Goal: Navigation & Orientation: Find specific page/section

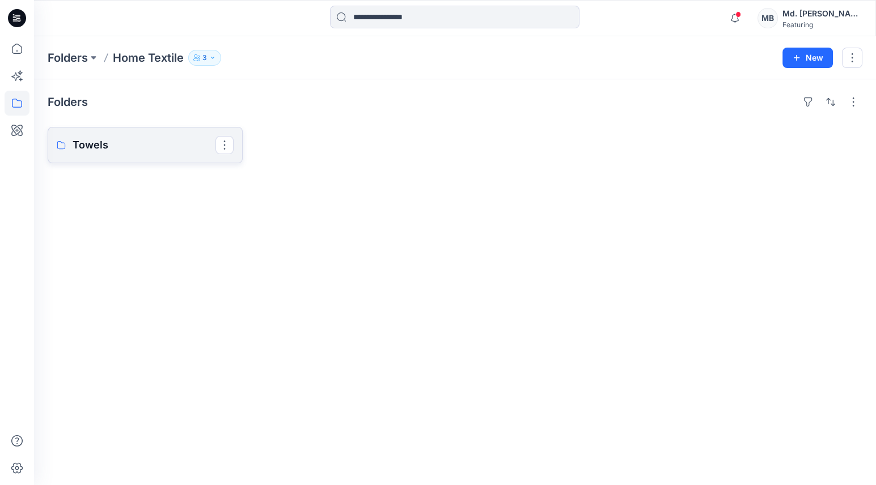
click at [101, 151] on p "Towels" at bounding box center [144, 145] width 143 height 16
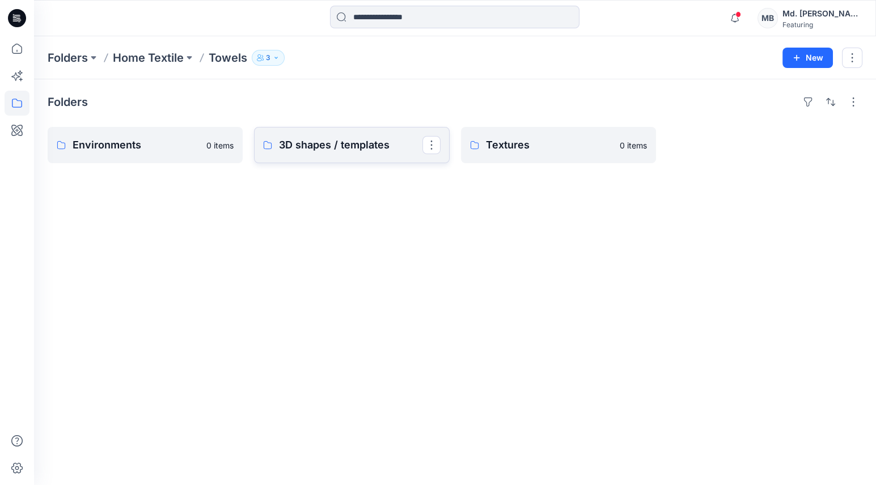
click at [334, 151] on p "3D shapes / templates" at bounding box center [350, 145] width 143 height 16
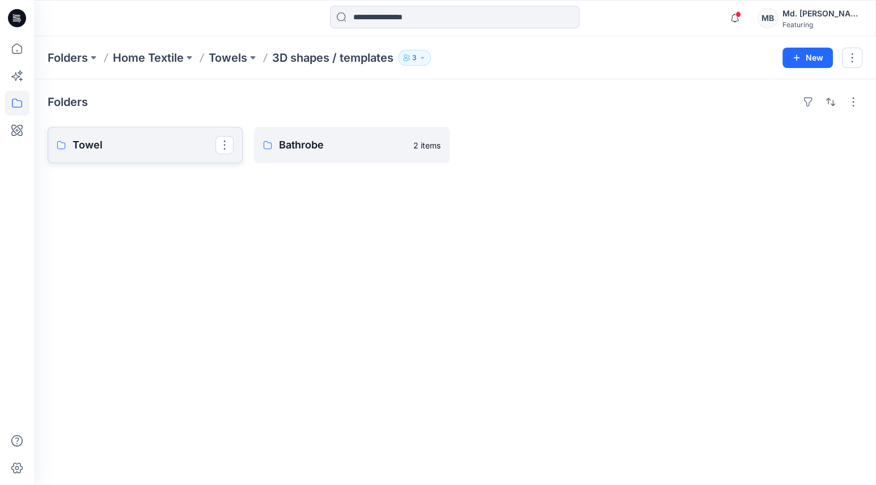
click at [116, 141] on p "Towel" at bounding box center [144, 145] width 143 height 16
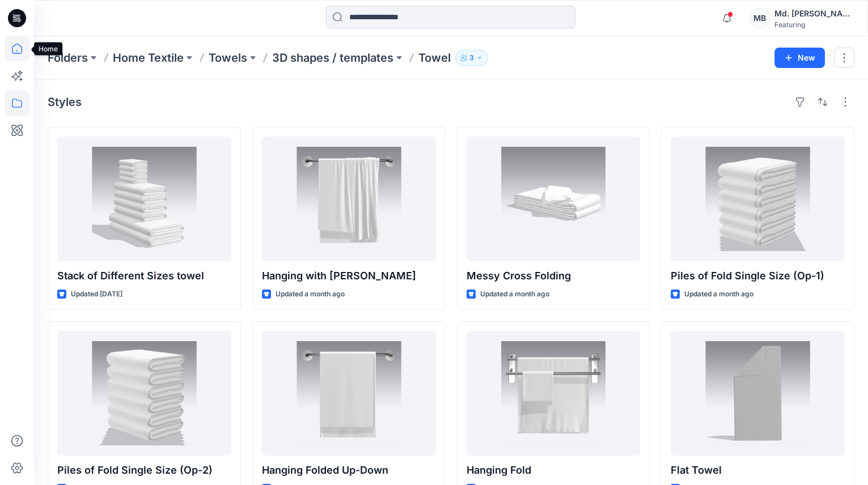
click at [16, 50] on icon at bounding box center [17, 48] width 25 height 25
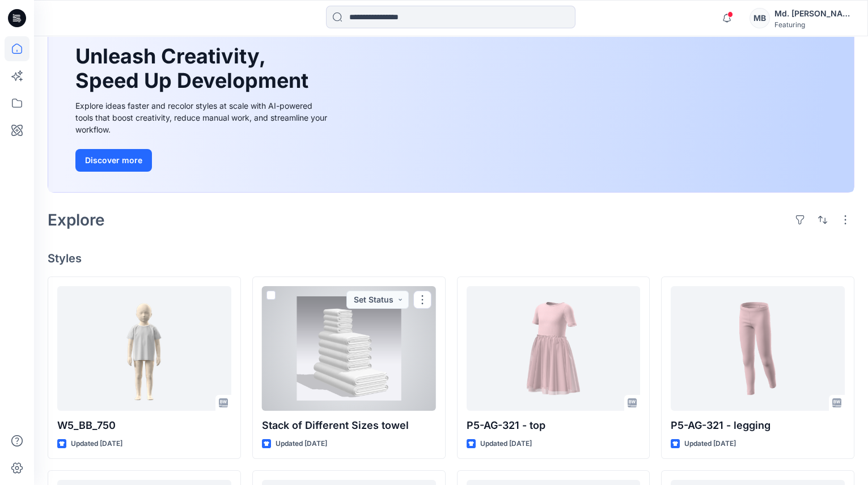
scroll to position [103, 0]
